Goal: Task Accomplishment & Management: Complete application form

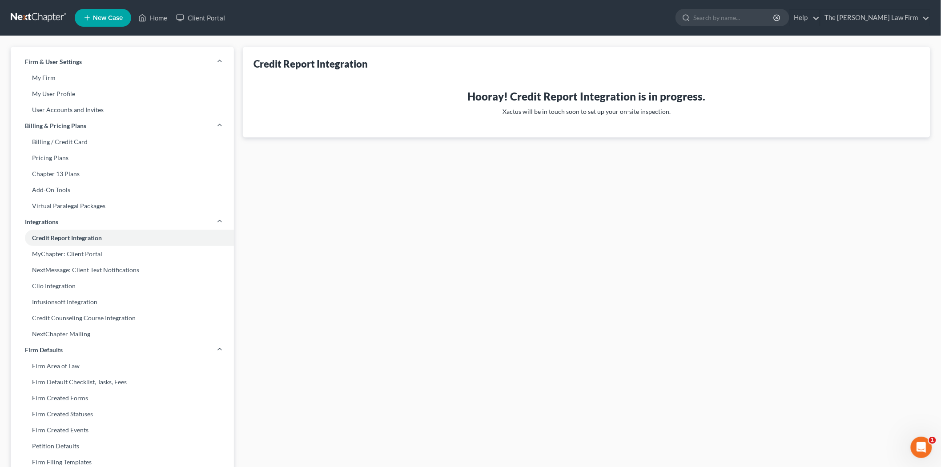
click at [36, 17] on link at bounding box center [39, 18] width 57 height 16
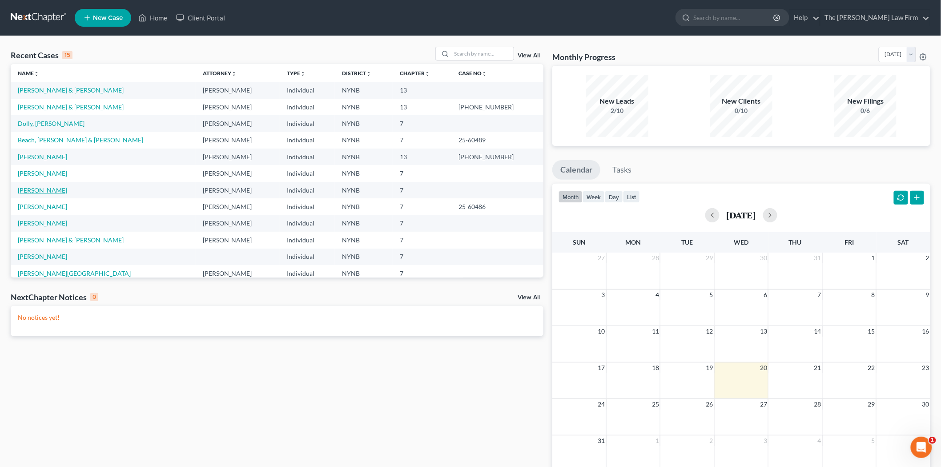
click at [45, 188] on link "Graves-Brownell, Samantha" at bounding box center [42, 190] width 49 height 8
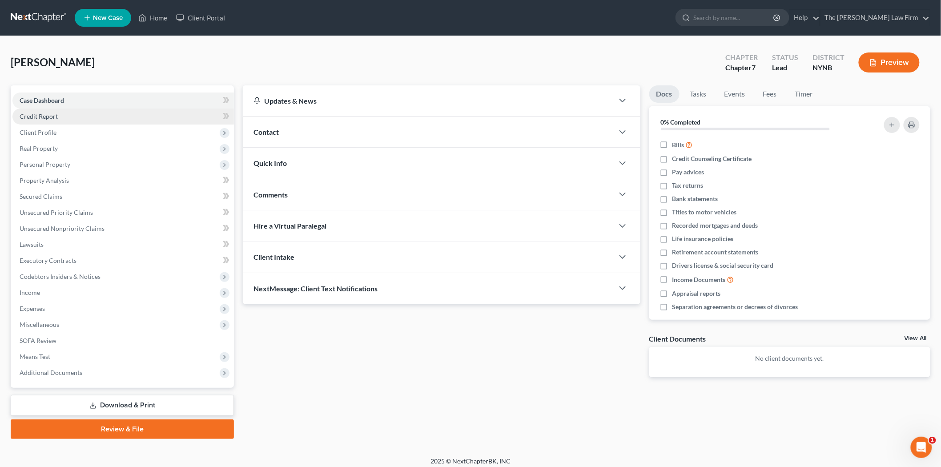
click at [59, 121] on link "Credit Report" at bounding box center [122, 116] width 221 height 16
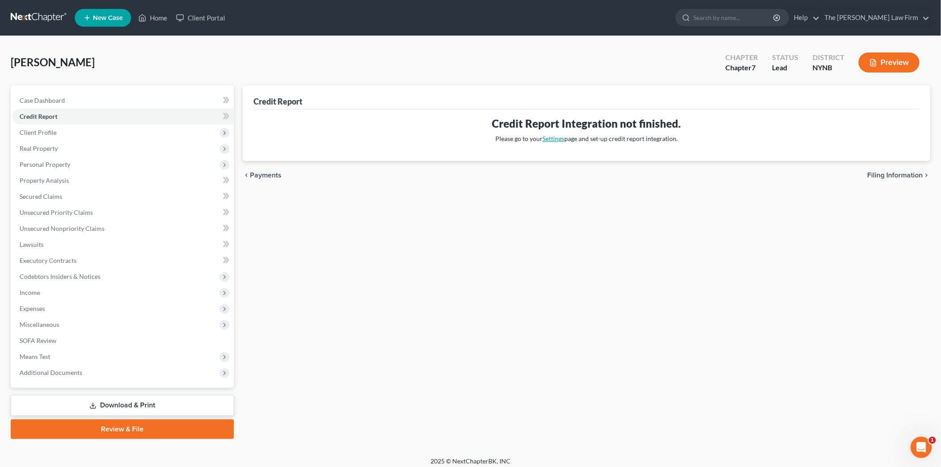
click at [552, 139] on link "Settings" at bounding box center [553, 139] width 22 height 8
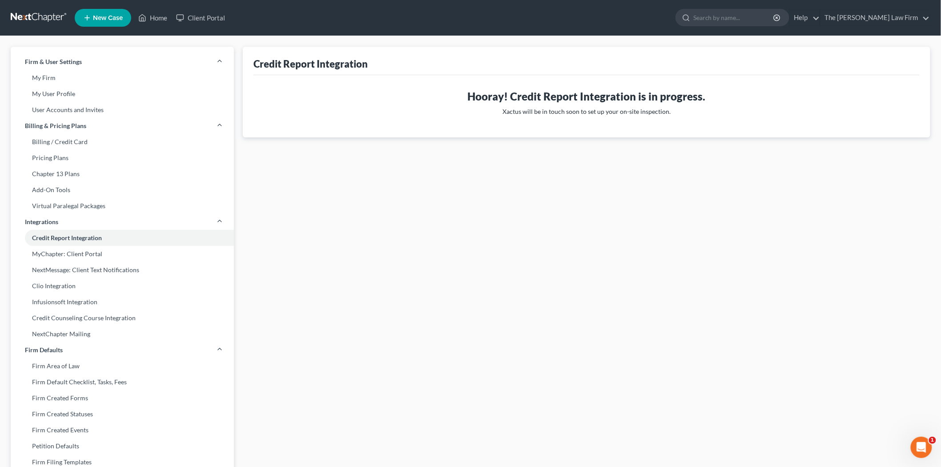
click at [51, 16] on link at bounding box center [39, 18] width 57 height 16
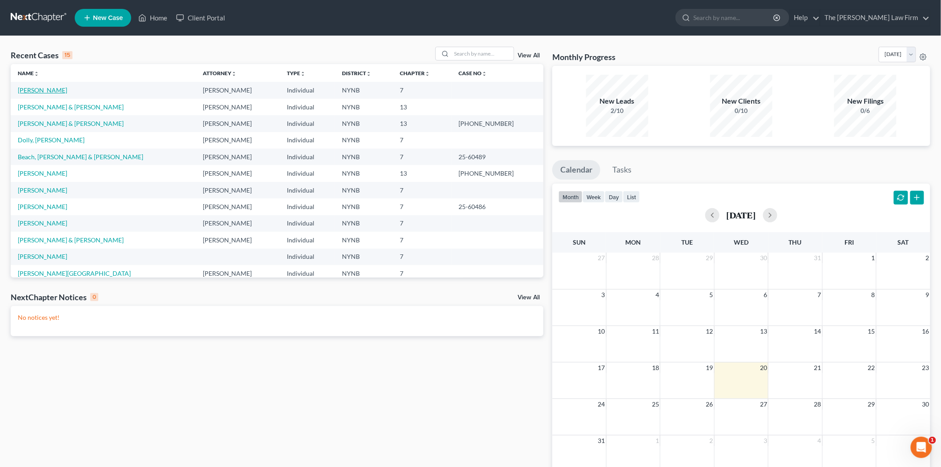
click at [61, 93] on link "Graves-Brownell, Samantha" at bounding box center [42, 90] width 49 height 8
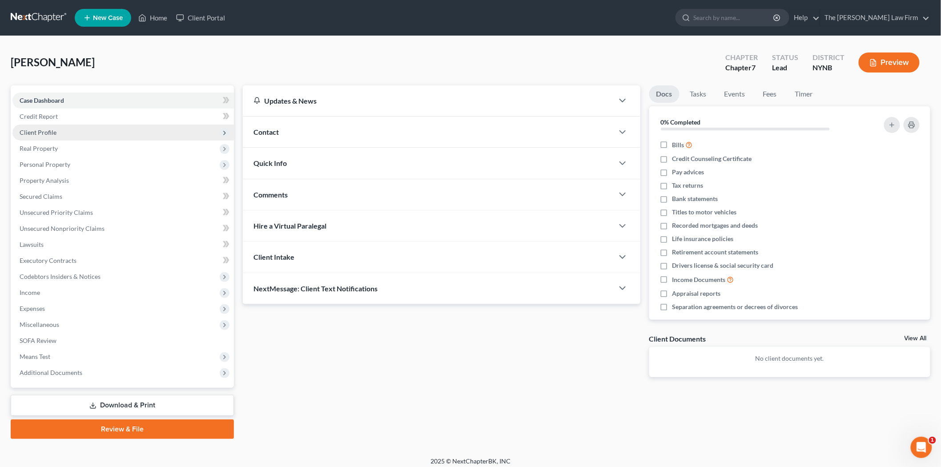
click at [68, 133] on span "Client Profile" at bounding box center [122, 132] width 221 height 16
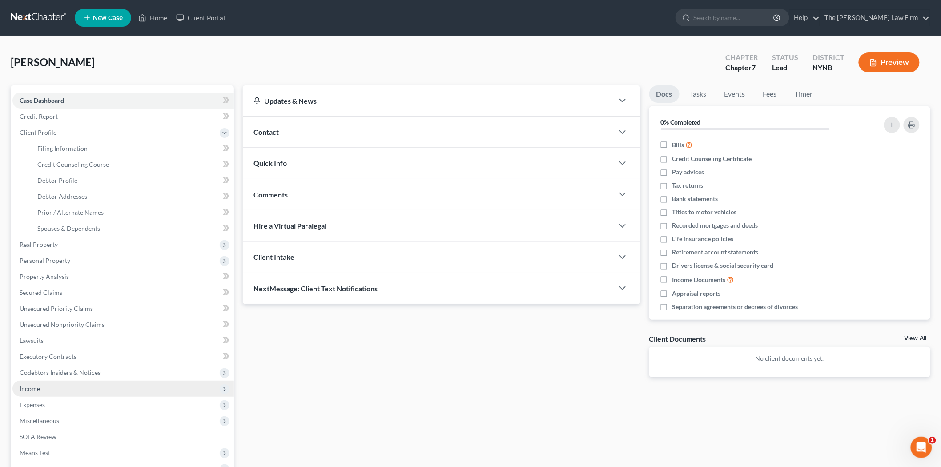
click at [64, 388] on span "Income" at bounding box center [122, 388] width 221 height 16
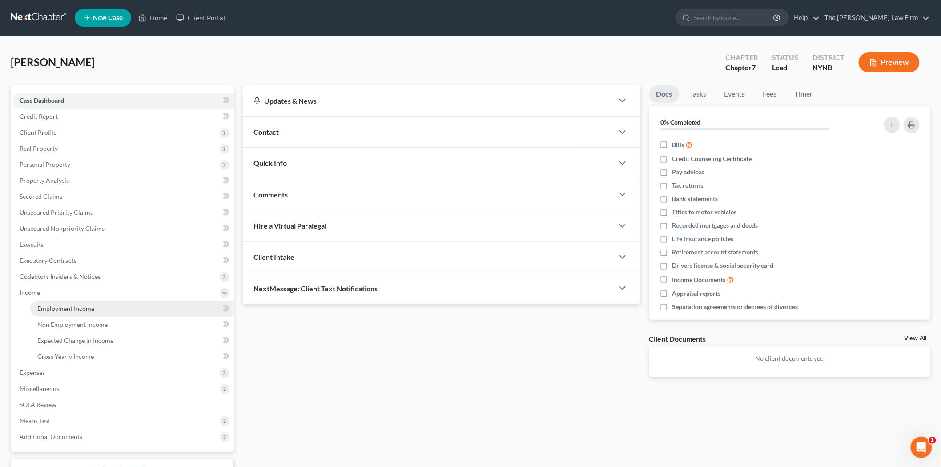
click at [68, 310] on span "Employment Income" at bounding box center [65, 308] width 57 height 8
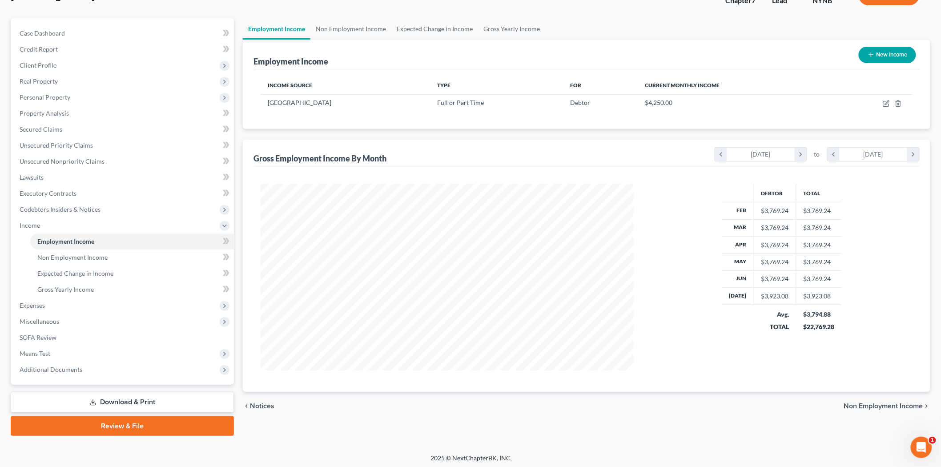
scroll to position [68, 0]
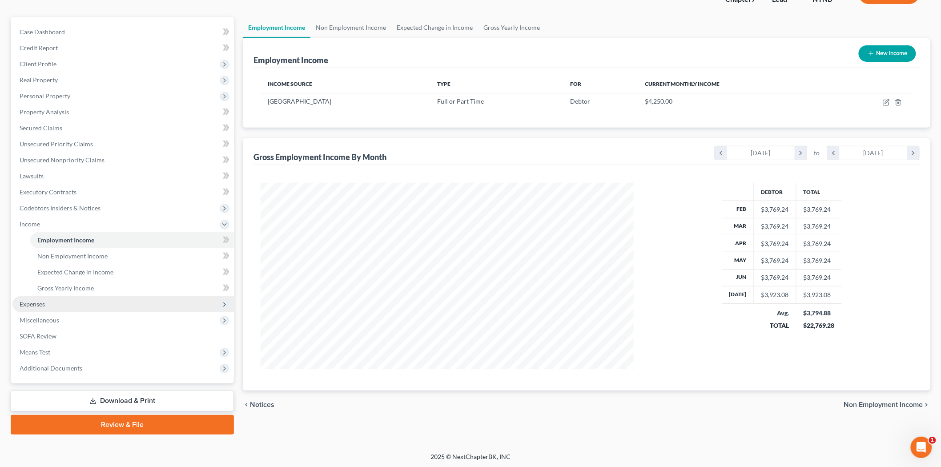
click at [47, 303] on span "Expenses" at bounding box center [122, 304] width 221 height 16
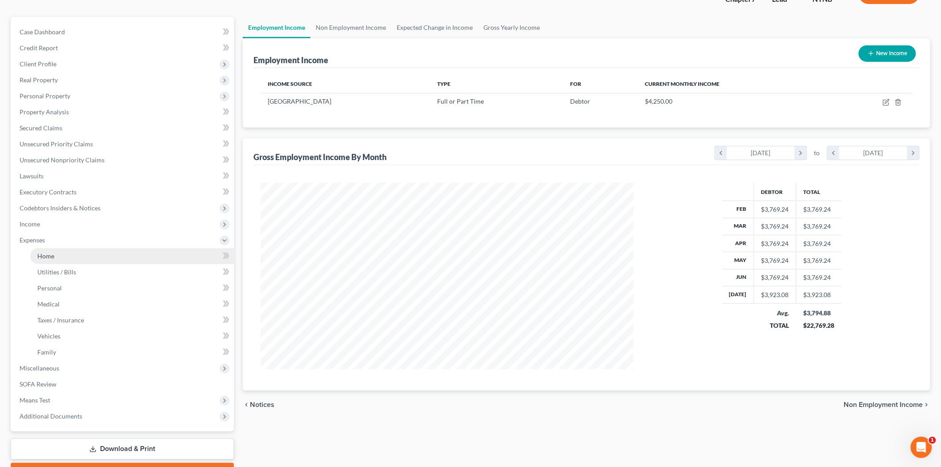
click at [53, 260] on link "Home" at bounding box center [132, 256] width 204 height 16
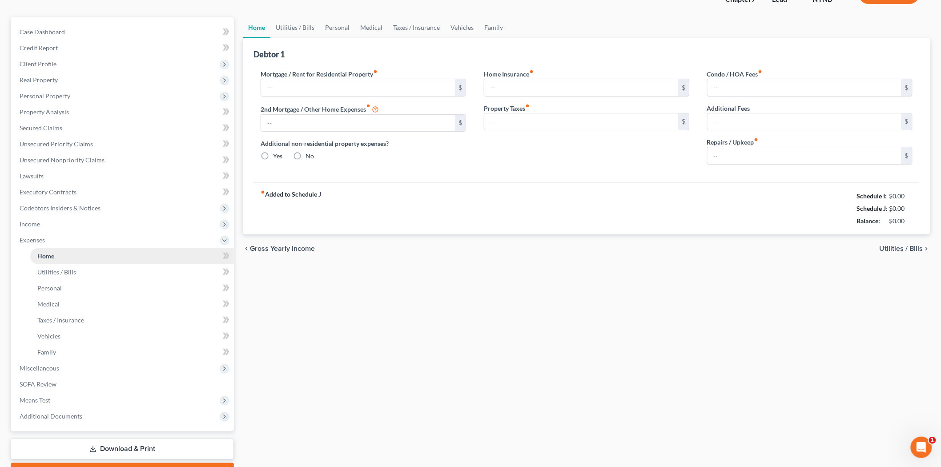
type input "1,485.99"
type input "0.00"
radio input "true"
type input "0.00"
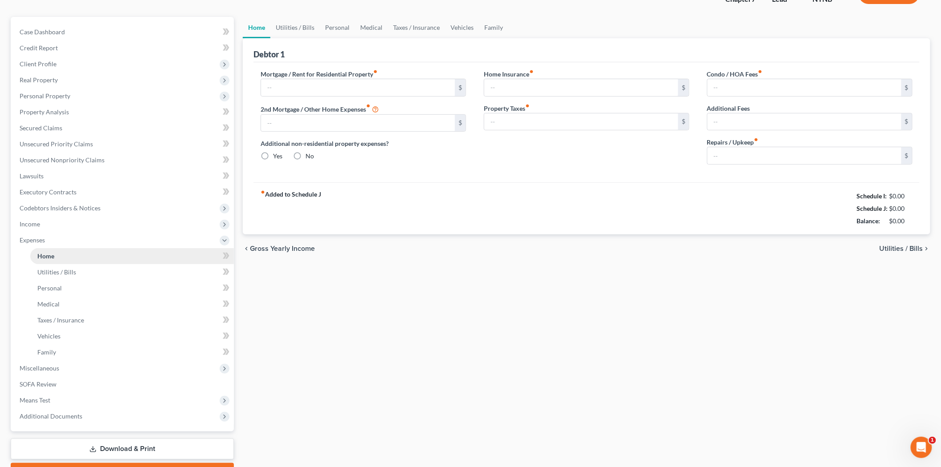
type input "0.00"
type input "25.00"
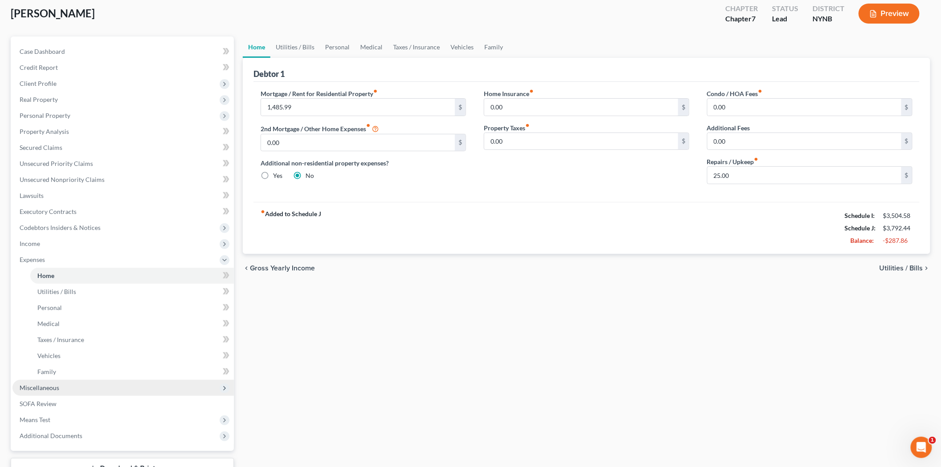
scroll to position [49, 0]
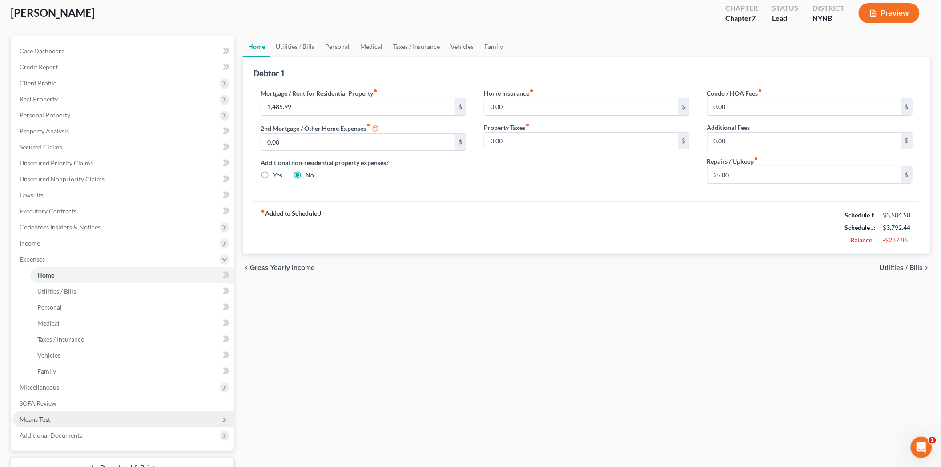
click at [55, 416] on span "Means Test" at bounding box center [122, 419] width 221 height 16
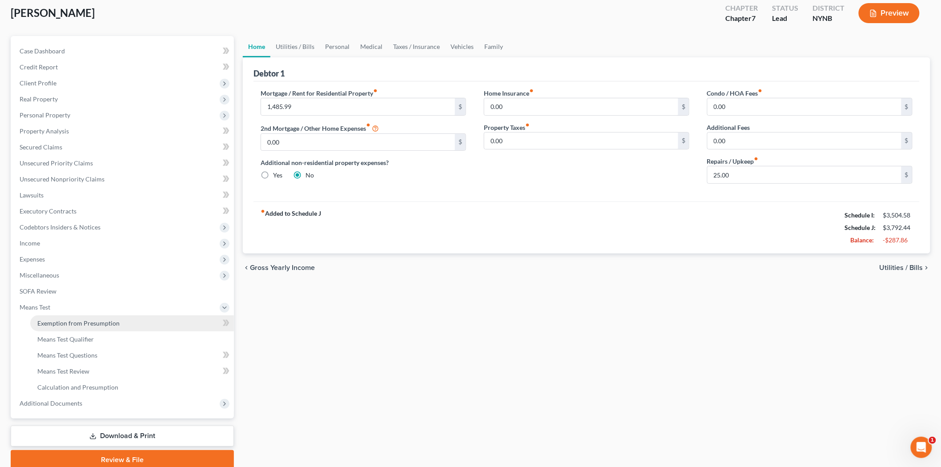
click at [63, 319] on span "Exemption from Presumption" at bounding box center [78, 323] width 82 height 8
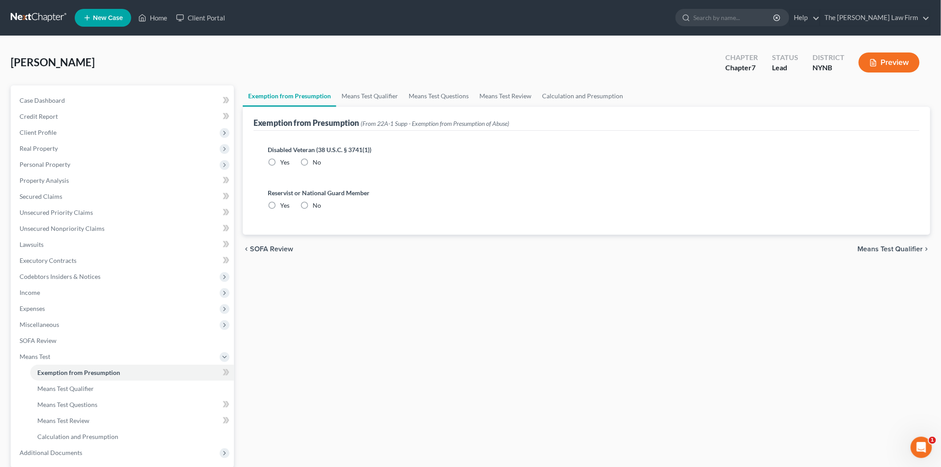
click at [312, 158] on label "No" at bounding box center [316, 162] width 8 height 9
click at [316, 158] on input "No" at bounding box center [319, 161] width 6 height 6
radio input "true"
click at [312, 204] on label "No" at bounding box center [316, 205] width 8 height 9
click at [316, 204] on input "No" at bounding box center [319, 204] width 6 height 6
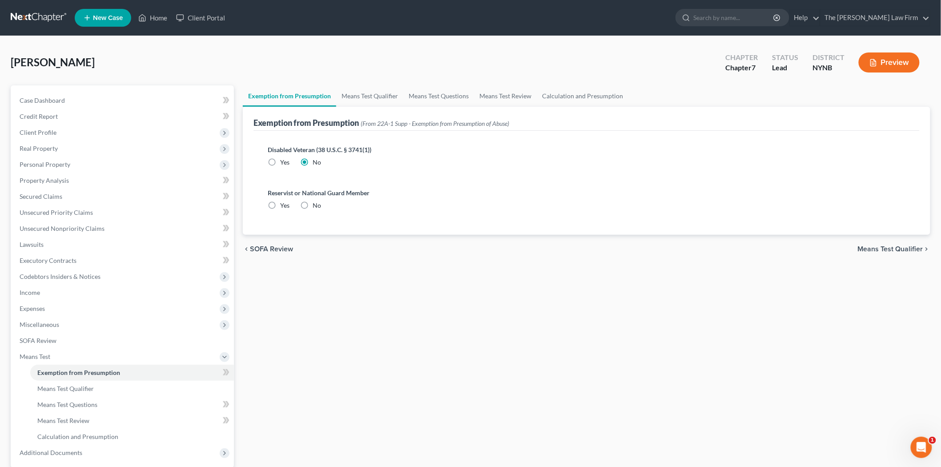
radio input "true"
click at [358, 95] on link "Means Test Qualifier" at bounding box center [369, 95] width 67 height 21
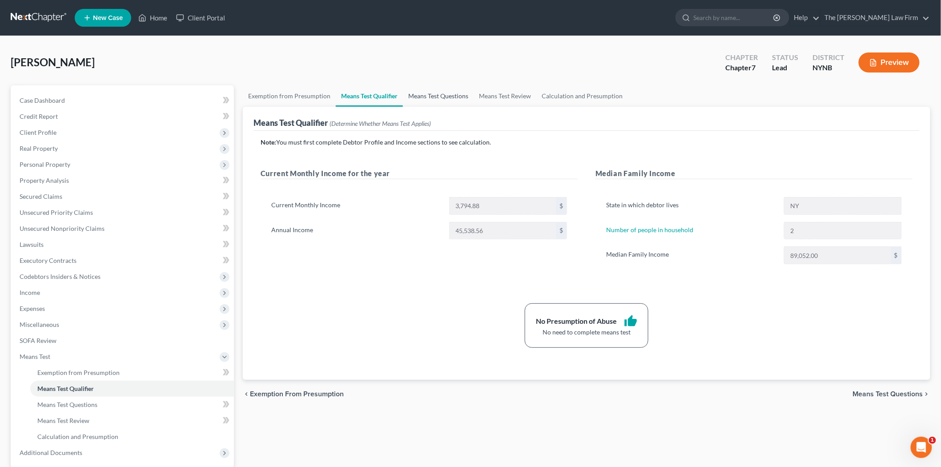
click at [434, 100] on link "Means Test Questions" at bounding box center [438, 95] width 71 height 21
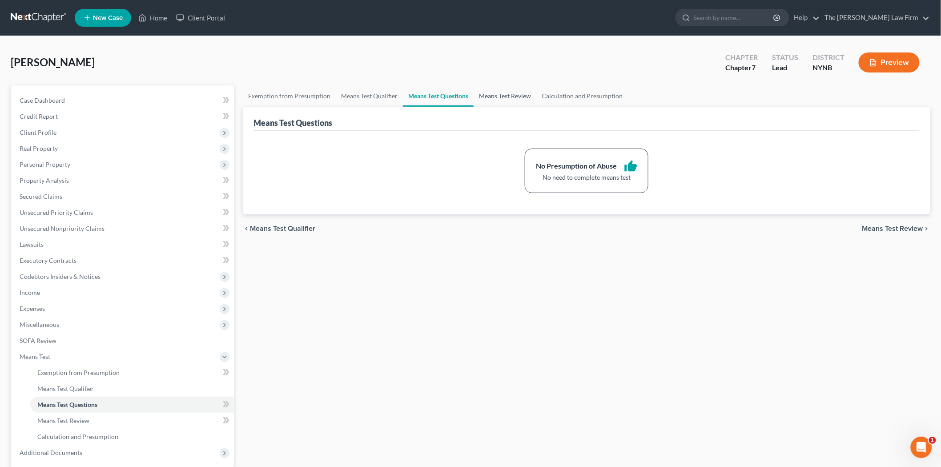
click at [483, 100] on link "Means Test Review" at bounding box center [504, 95] width 63 height 21
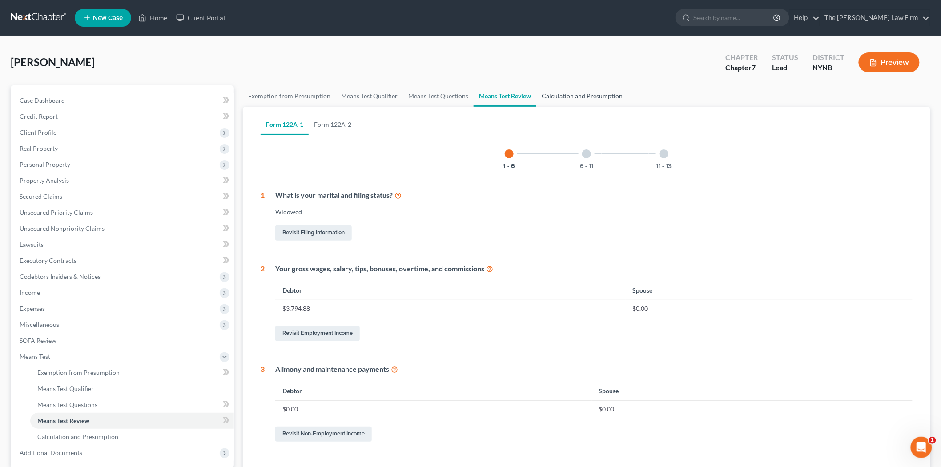
click at [581, 96] on link "Calculation and Presumption" at bounding box center [582, 95] width 92 height 21
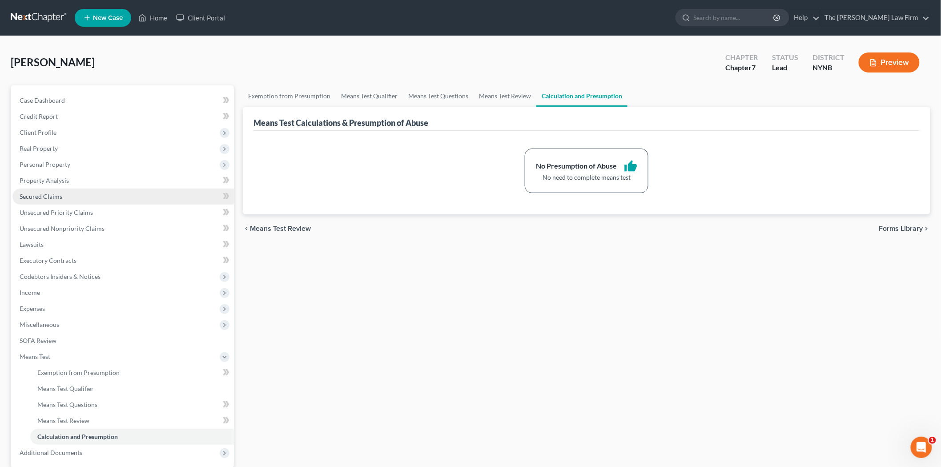
click at [79, 193] on link "Secured Claims" at bounding box center [122, 196] width 221 height 16
